Goal: Transaction & Acquisition: Book appointment/travel/reservation

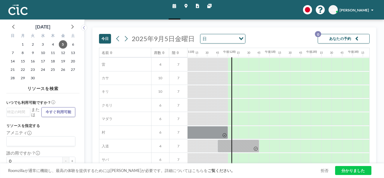
scroll to position [60, 458]
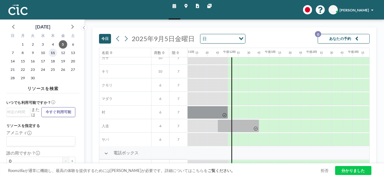
click at [52, 53] on font "11" at bounding box center [53, 52] width 4 height 5
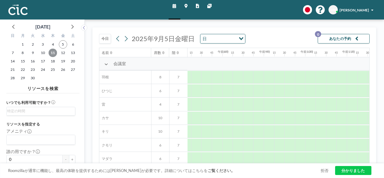
scroll to position [0, 302]
click at [54, 54] on font "11" at bounding box center [53, 52] width 4 height 5
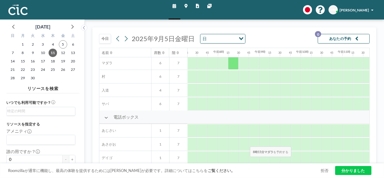
drag, startPoint x: 227, startPoint y: 164, endPoint x: 245, endPoint y: 161, distance: 18.8
click at [245, 161] on div "[DATE] [DATE] 日 読み込み中... あなたの予約 0 名前 席数 階 午前0時 15 30 45 午前1時 15 30 45 午前2時 15 3…" at bounding box center [234, 98] width 284 height 143
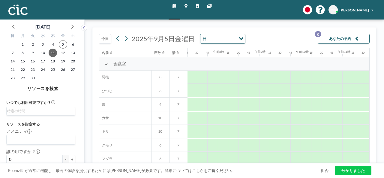
click at [238, 62] on div "会議室" at bounding box center [339, 63] width 1085 height 13
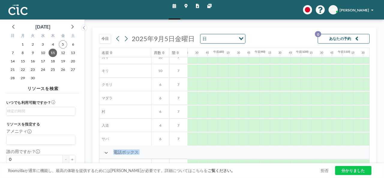
scroll to position [103, 302]
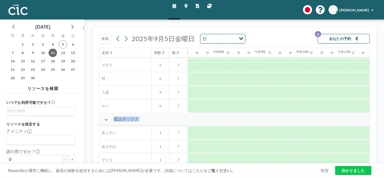
drag, startPoint x: 196, startPoint y: 161, endPoint x: 209, endPoint y: 160, distance: 13.8
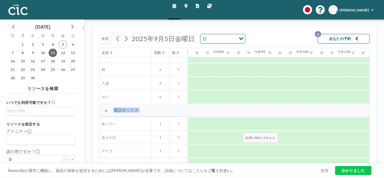
scroll to position [0, 302]
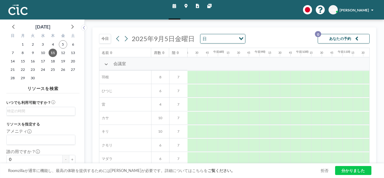
click at [334, 61] on div "会議室" at bounding box center [339, 63] width 1085 height 13
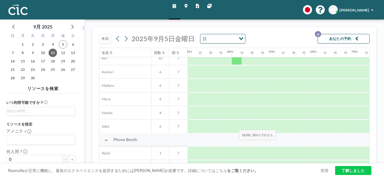
scroll to position [0, 621]
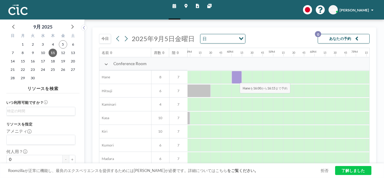
click at [235, 78] on div at bounding box center [237, 77] width 11 height 13
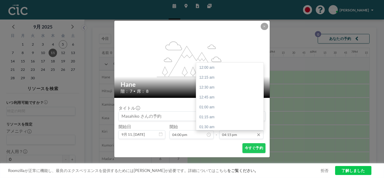
scroll to position [643, 0]
click at [238, 135] on input "04:15 pm" at bounding box center [241, 134] width 44 height 9
click at [215, 97] on div "05:00 pm" at bounding box center [231, 97] width 70 height 10
click at [226, 134] on input "05:00 pm" at bounding box center [241, 134] width 44 height 9
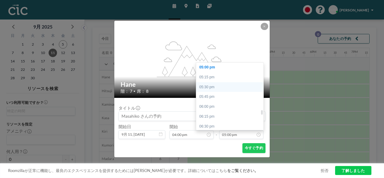
click at [215, 88] on div "05:30 pm" at bounding box center [231, 87] width 70 height 10
type input "05:30 pm"
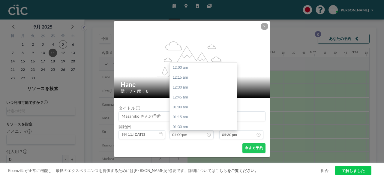
scroll to position [633, 0]
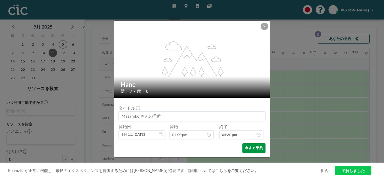
click at [257, 147] on button "今すぐ予約" at bounding box center [253, 148] width 23 height 10
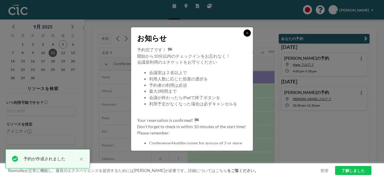
click at [246, 34] on icon at bounding box center [247, 33] width 2 height 3
